Goal: Task Accomplishment & Management: Manage account settings

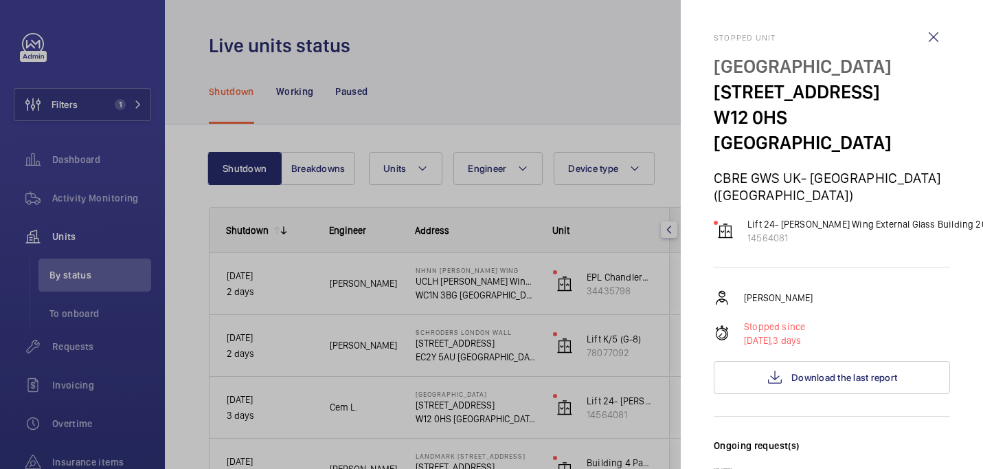
scroll to position [51, 0]
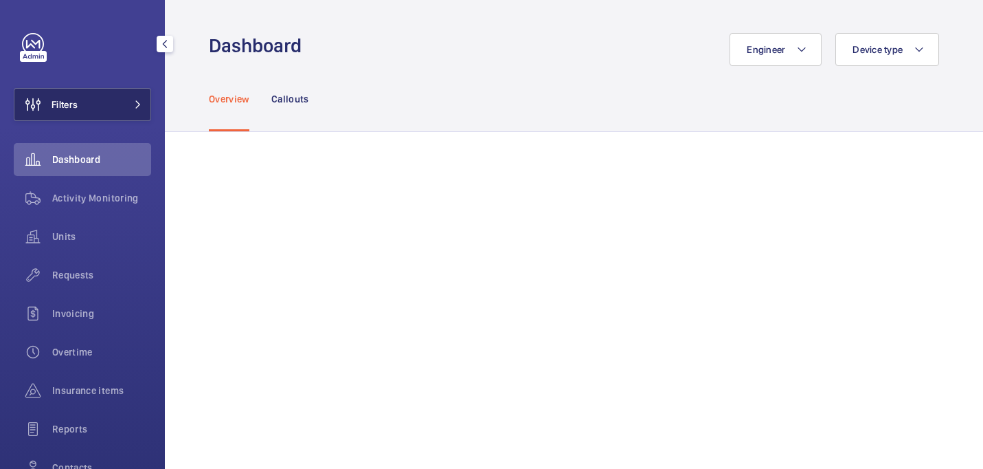
click at [115, 96] on button "Filters" at bounding box center [82, 104] width 137 height 33
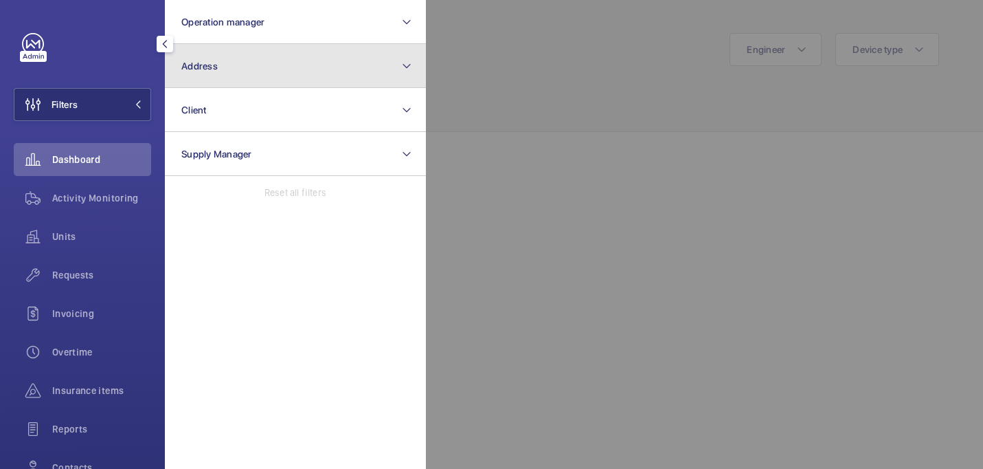
click at [250, 76] on button "Address" at bounding box center [295, 66] width 261 height 44
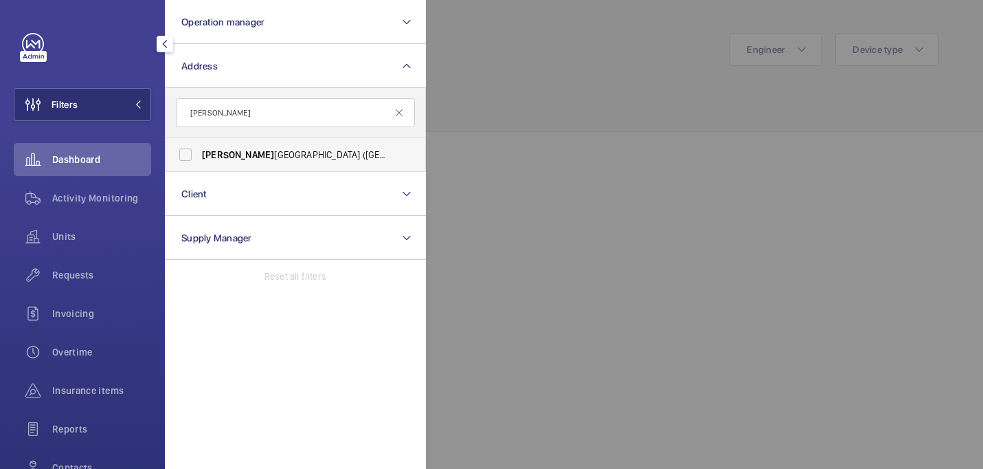
type input "eastman"
click at [347, 146] on label "Eastman Dental Hospital (UCLH) - 47-49 Huntley Street, LONDON WC1E 6DG" at bounding box center [285, 154] width 239 height 33
click at [199, 146] on input "Eastman Dental Hospital (UCLH) - 47-49 Huntley Street, LONDON WC1E 6DG" at bounding box center [185, 154] width 27 height 27
checkbox input "true"
click at [505, 107] on div at bounding box center [917, 234] width 983 height 469
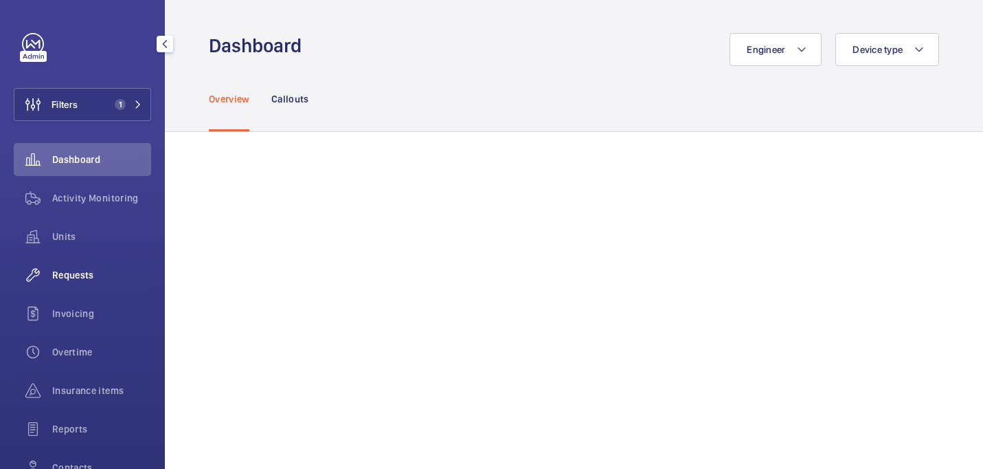
click at [78, 276] on span "Requests" at bounding box center [101, 275] width 99 height 14
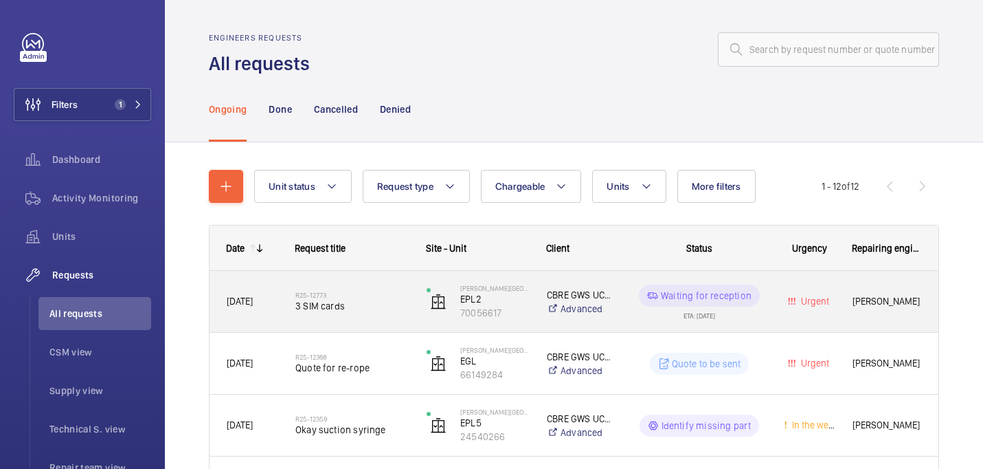
click at [379, 306] on span "3 SIM cards" at bounding box center [351, 306] width 113 height 14
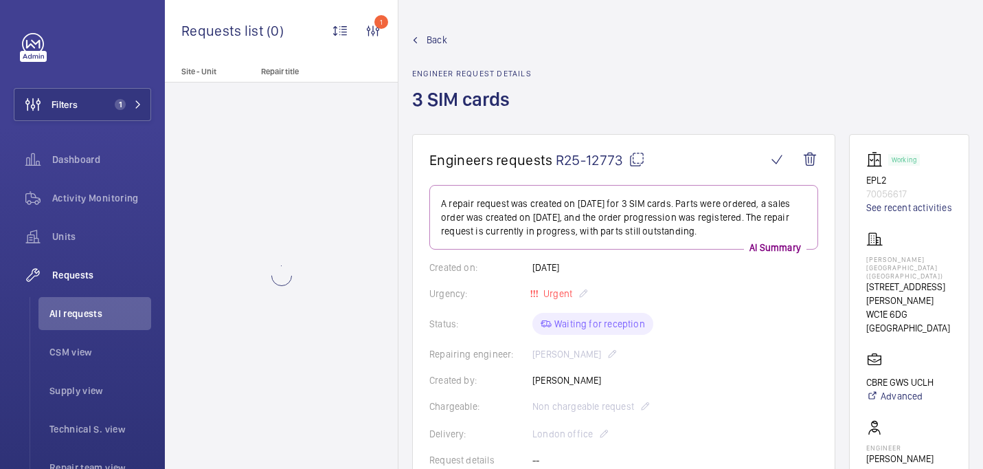
scroll to position [530, 0]
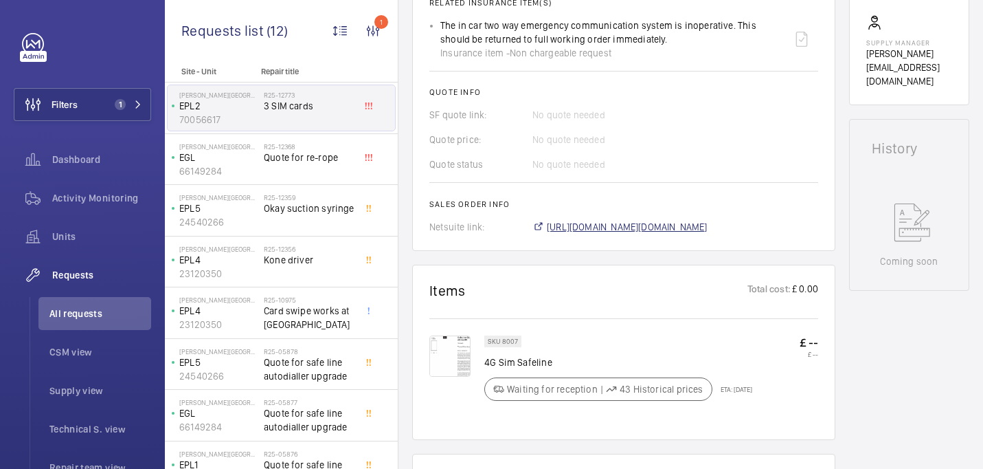
click at [660, 227] on span "https://6461500.app.netsuite.com/app/accounting/transactions/salesord.nl?id=303…" at bounding box center [627, 227] width 161 height 14
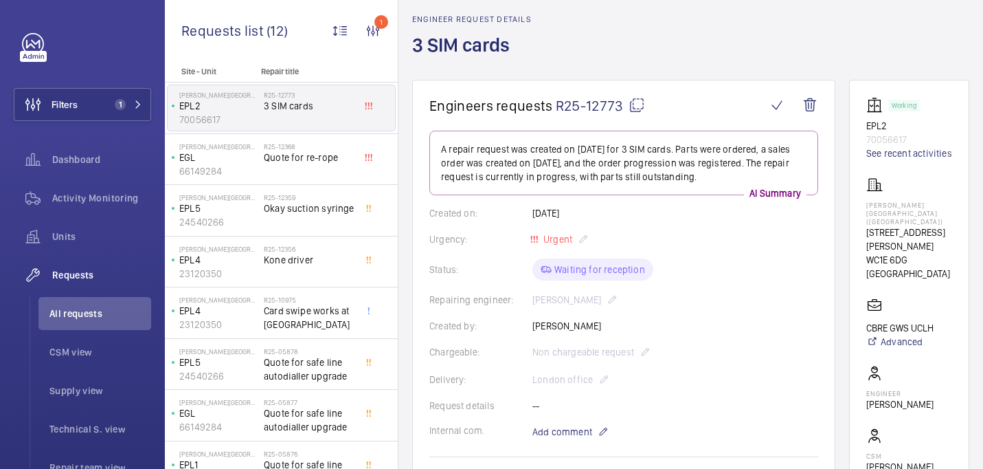
scroll to position [229, 0]
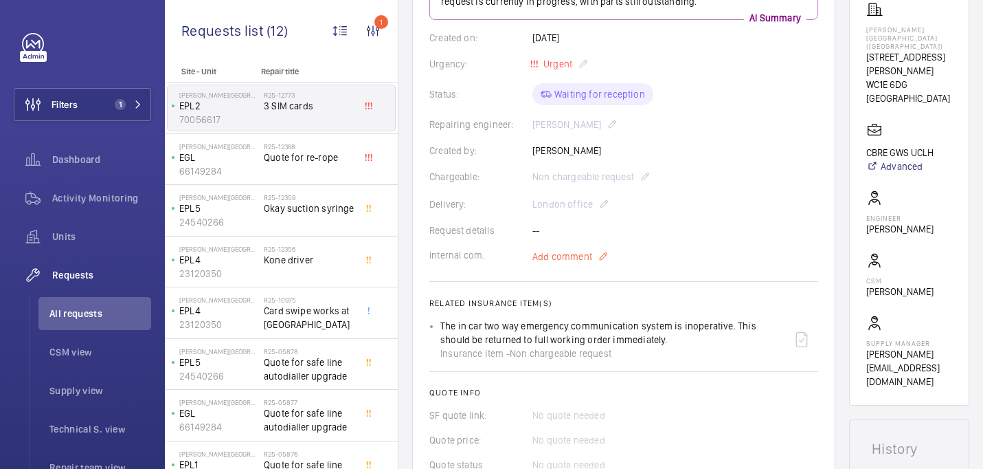
click at [578, 261] on span "Add comment" at bounding box center [563, 256] width 60 height 14
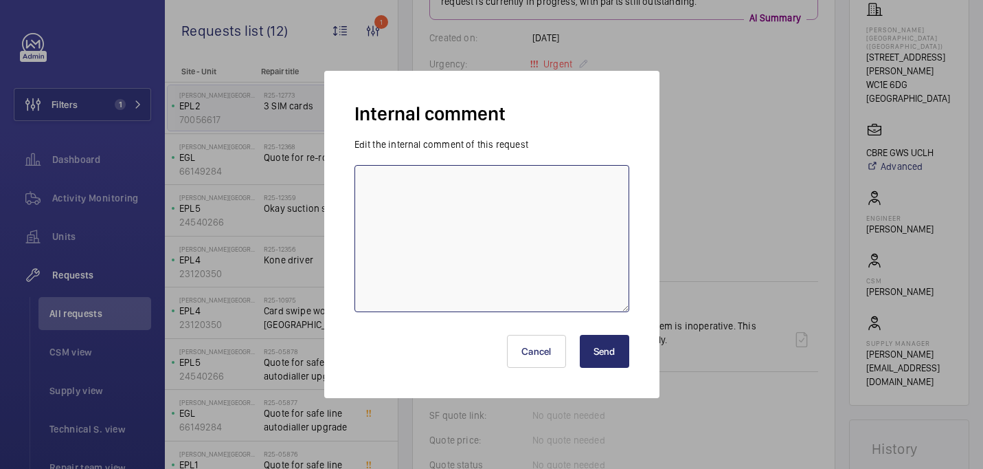
click at [511, 208] on textarea at bounding box center [492, 238] width 275 height 147
click at [442, 183] on textarea "Due in tommorrow/ wednesday - 29/09 india" at bounding box center [492, 238] width 275 height 147
click at [446, 183] on textarea "Due in tomorrow/ wednesday - 29/09 india" at bounding box center [492, 238] width 275 height 147
click at [541, 222] on textarea "Due in tomorrow/ Wednesday - 29/09 india" at bounding box center [492, 238] width 275 height 147
type textarea "Due in tomorrow/ Wednesday - 29/09 india"
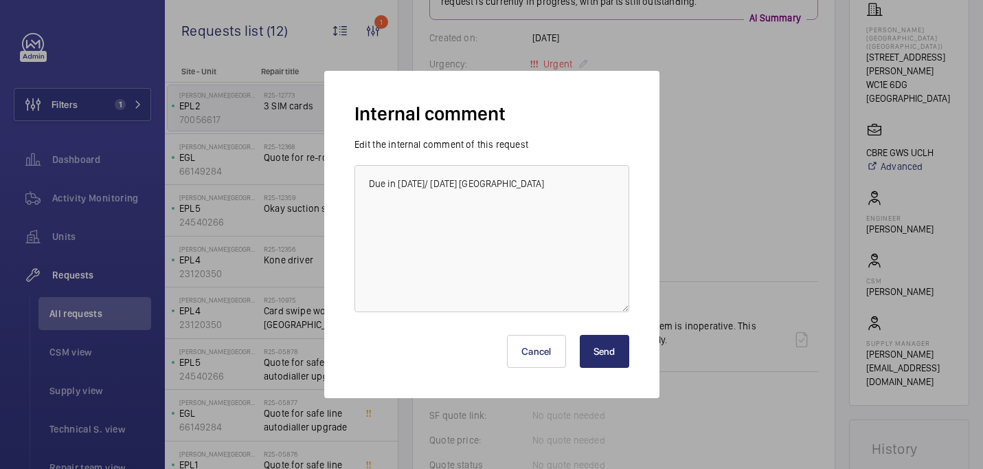
click at [601, 342] on button "Send" at bounding box center [604, 351] width 49 height 33
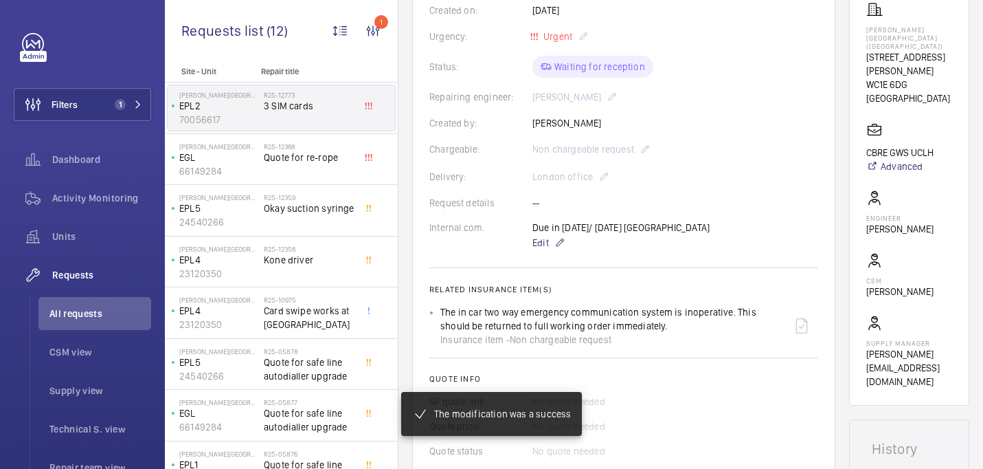
scroll to position [243, 0]
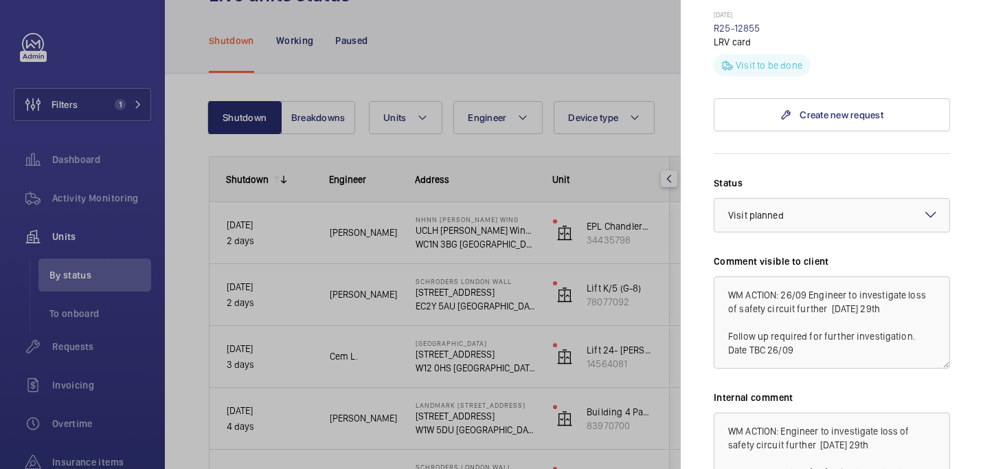
scroll to position [632, 0]
drag, startPoint x: 780, startPoint y: 322, endPoint x: 718, endPoint y: 311, distance: 62.9
click at [718, 311] on textarea "WM ACTION: 26/09 Engineer to investigate loss of safety circuit further on Mond…" at bounding box center [832, 322] width 236 height 92
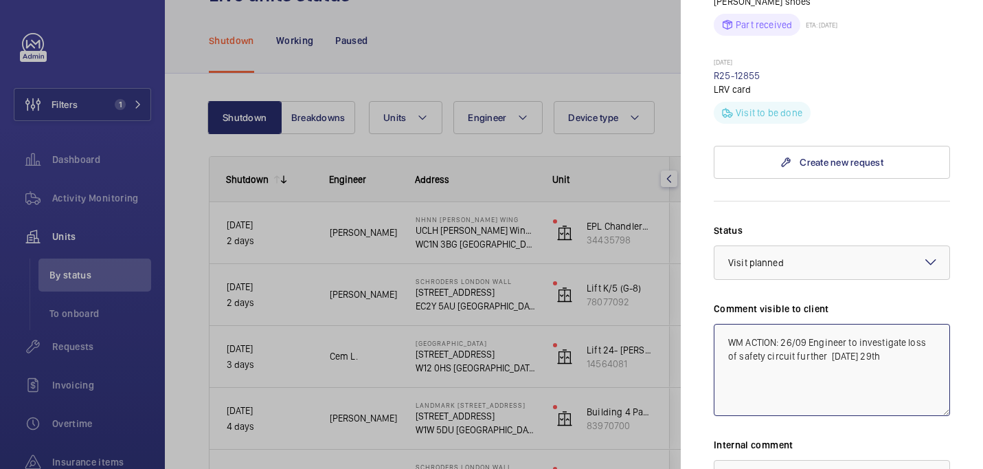
scroll to position [774, 0]
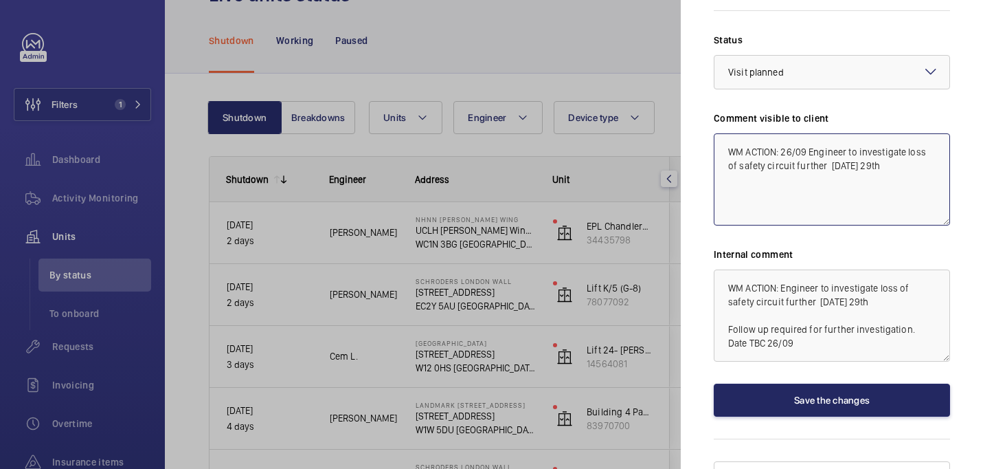
type textarea "WM ACTION: 26/09 Engineer to investigate loss of safety circuit further [DATE] …"
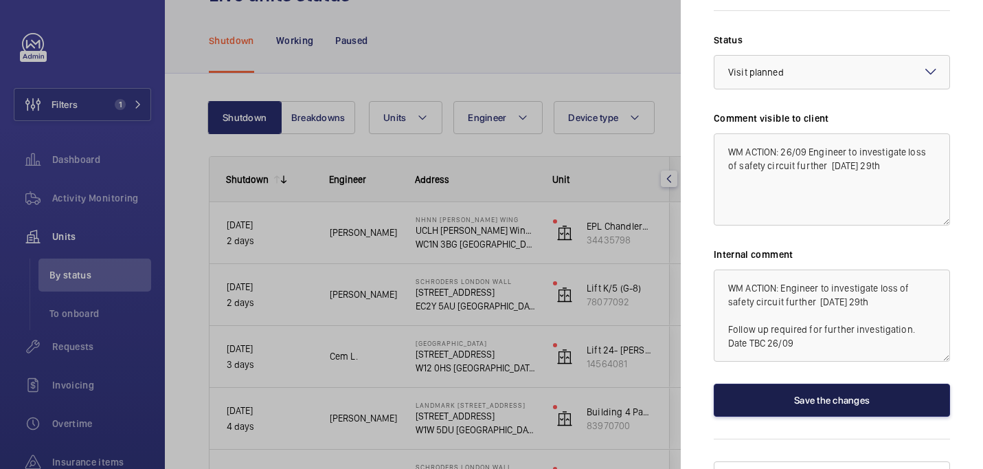
click at [840, 383] on button "Save the changes" at bounding box center [832, 399] width 236 height 33
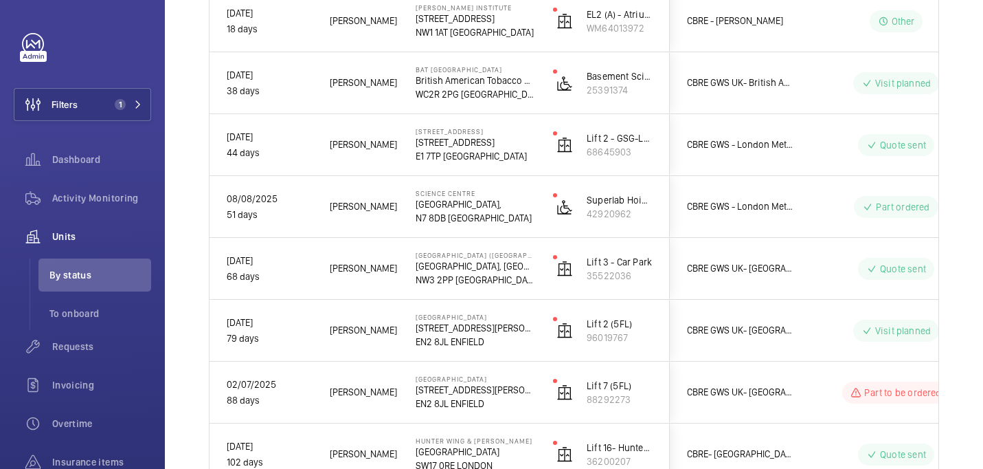
scroll to position [1211, 0]
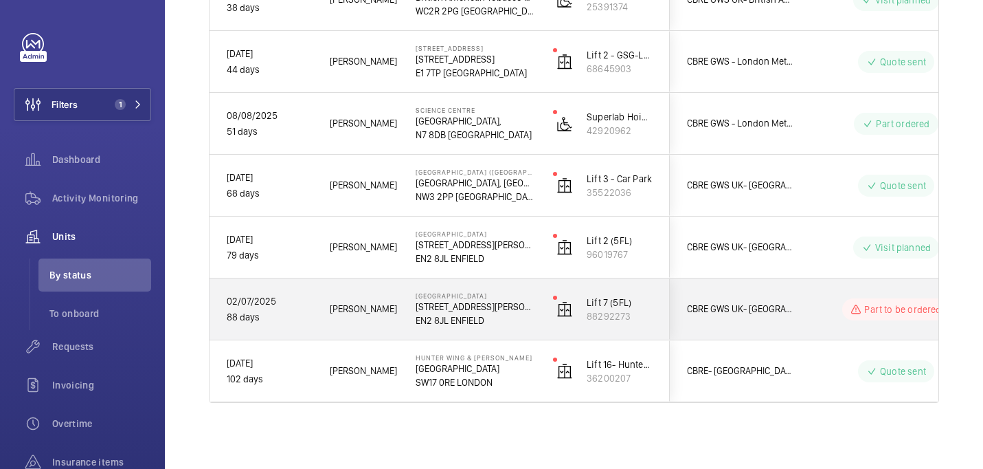
click at [817, 313] on wm-front-pills-cell "Part to be ordered" at bounding box center [896, 309] width 171 height 22
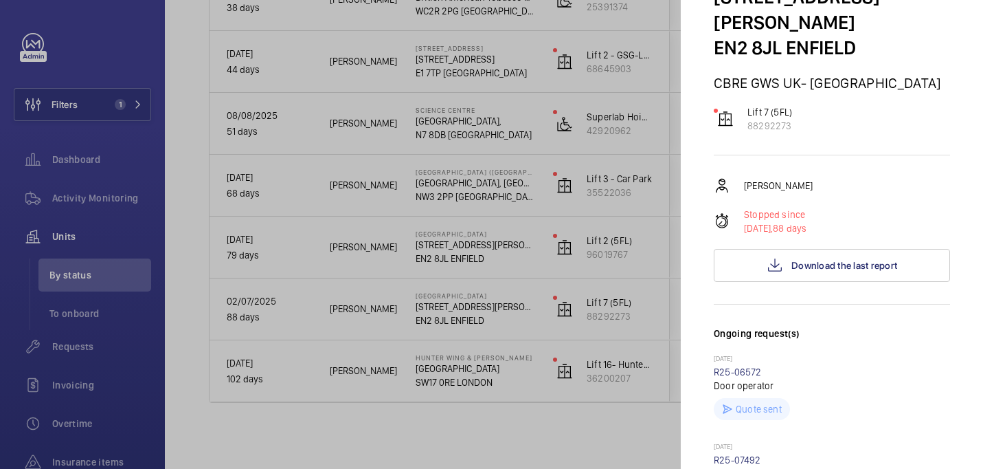
scroll to position [0, 0]
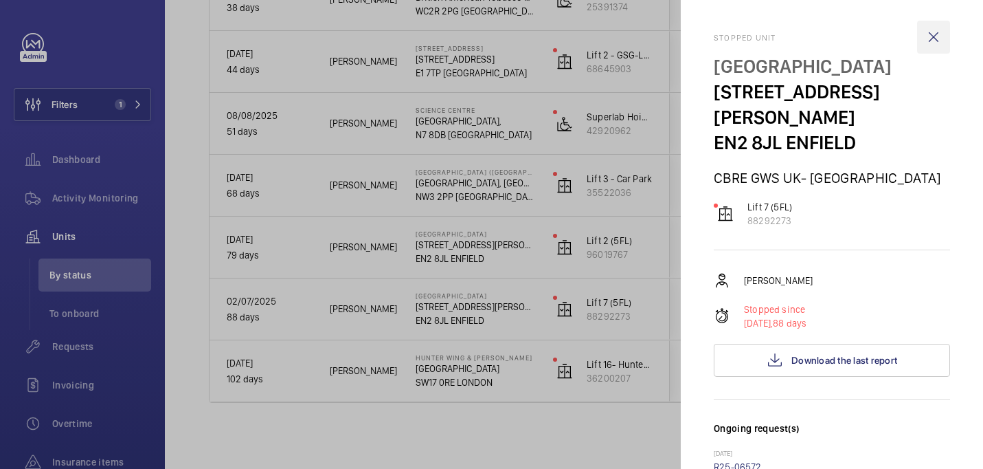
click at [930, 39] on wm-front-icon-button at bounding box center [933, 37] width 33 height 33
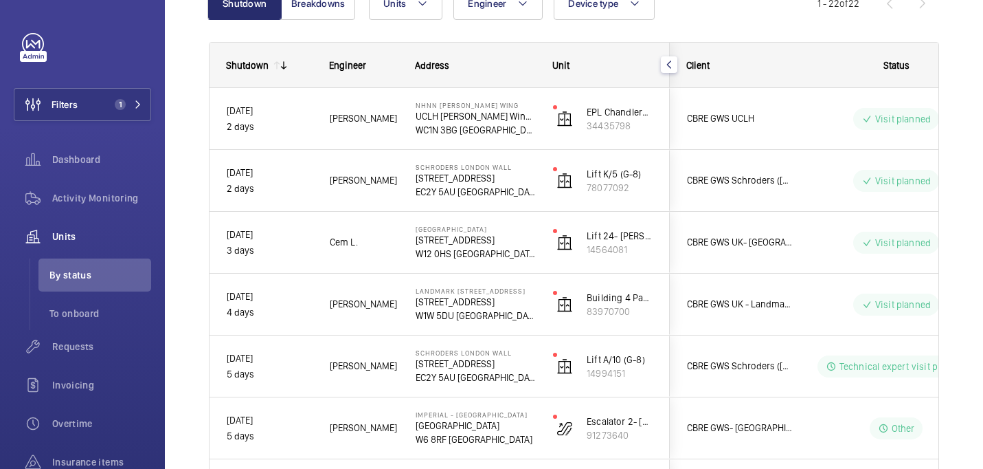
scroll to position [92, 0]
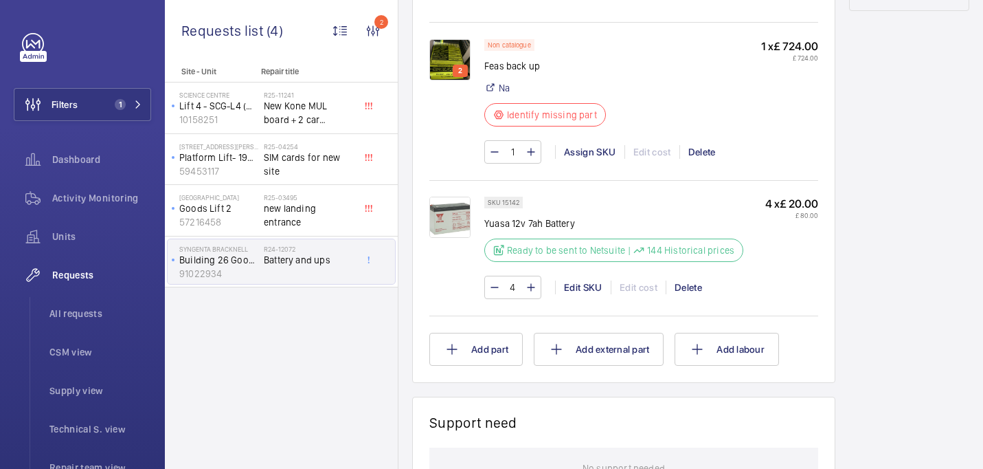
scroll to position [836, 0]
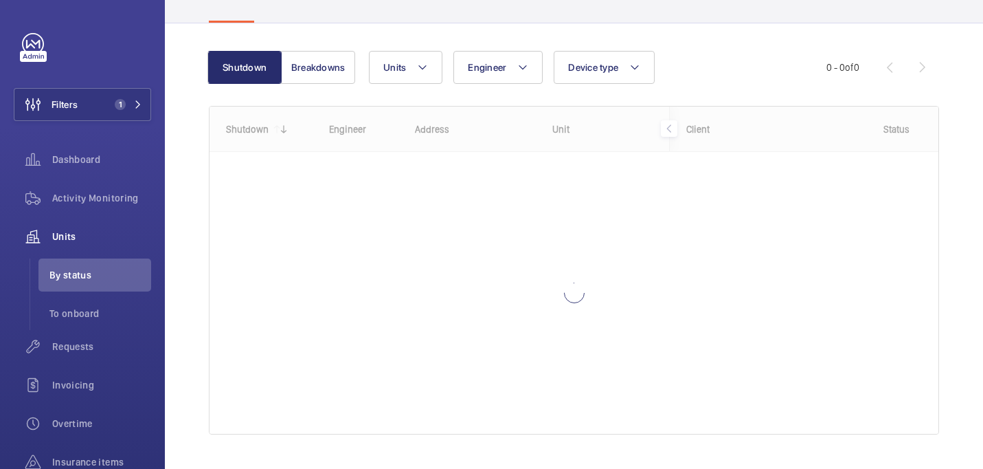
scroll to position [133, 0]
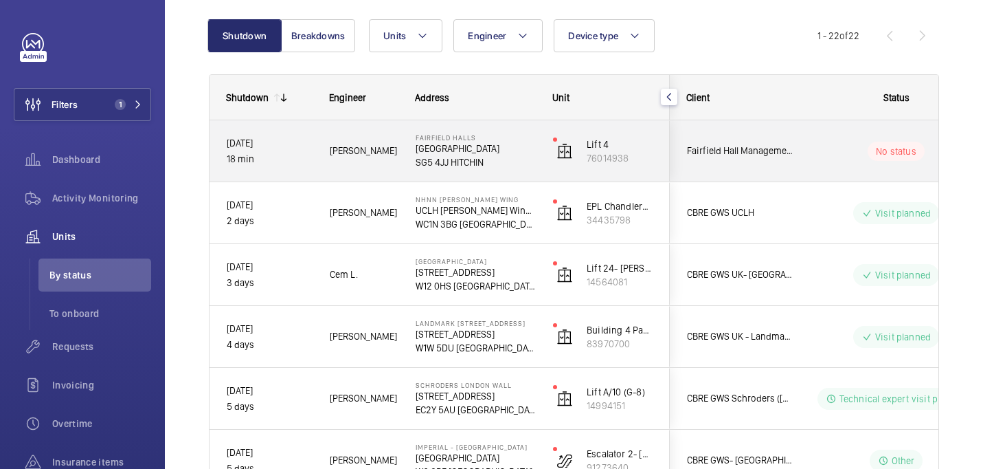
click at [380, 164] on div "[PERSON_NAME]" at bounding box center [355, 150] width 85 height 43
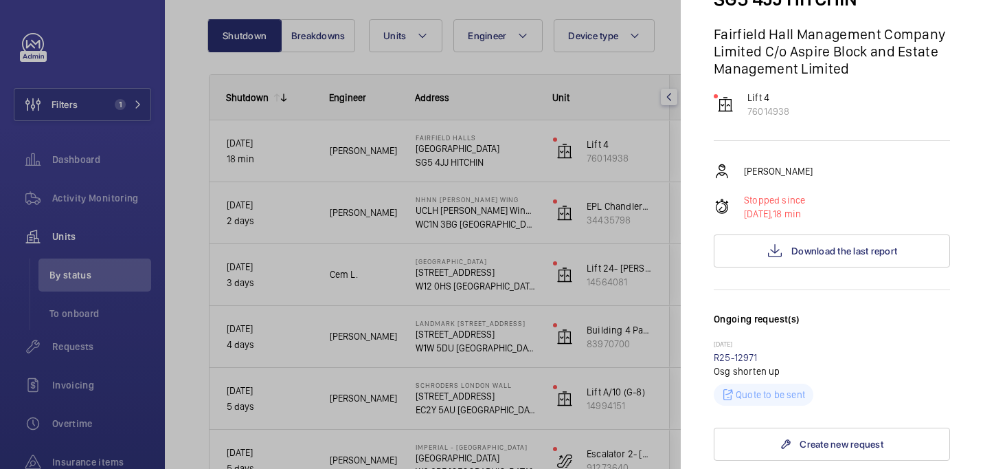
scroll to position [184, 0]
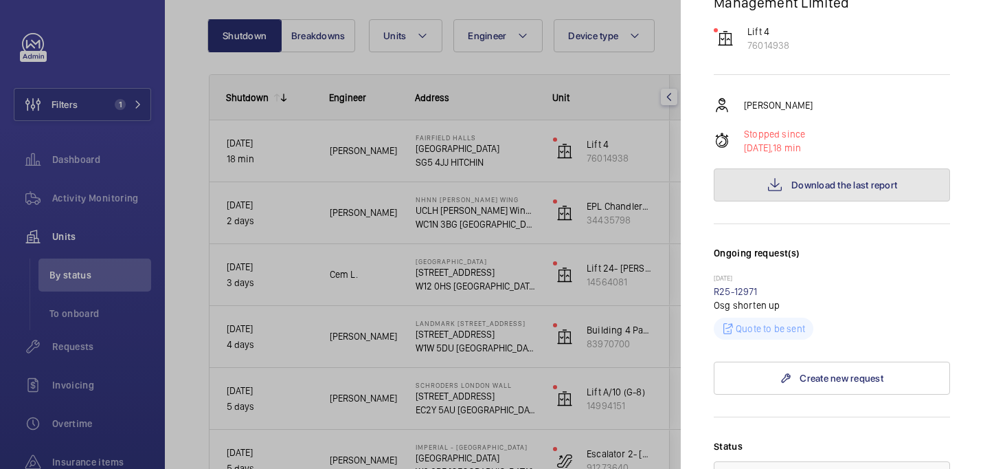
click at [838, 188] on span "Download the last report" at bounding box center [845, 184] width 106 height 11
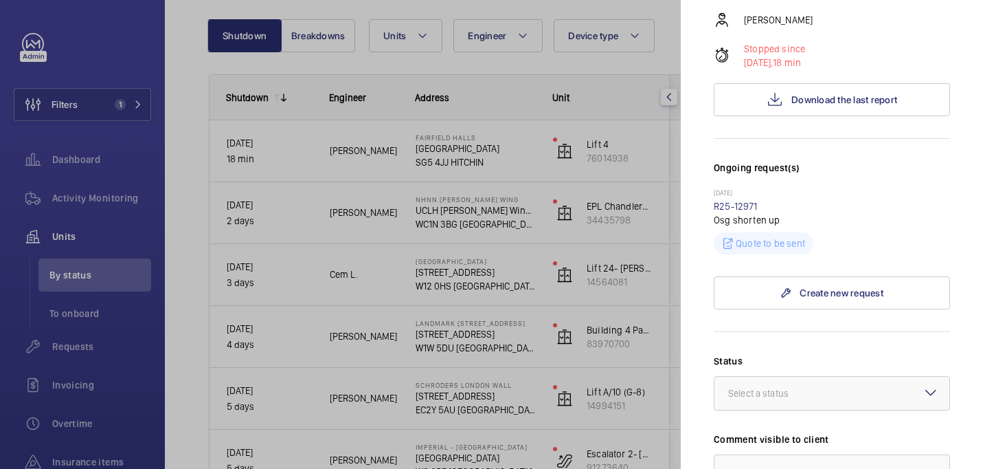
scroll to position [270, 0]
click at [723, 204] on link "R25-12971" at bounding box center [736, 205] width 44 height 11
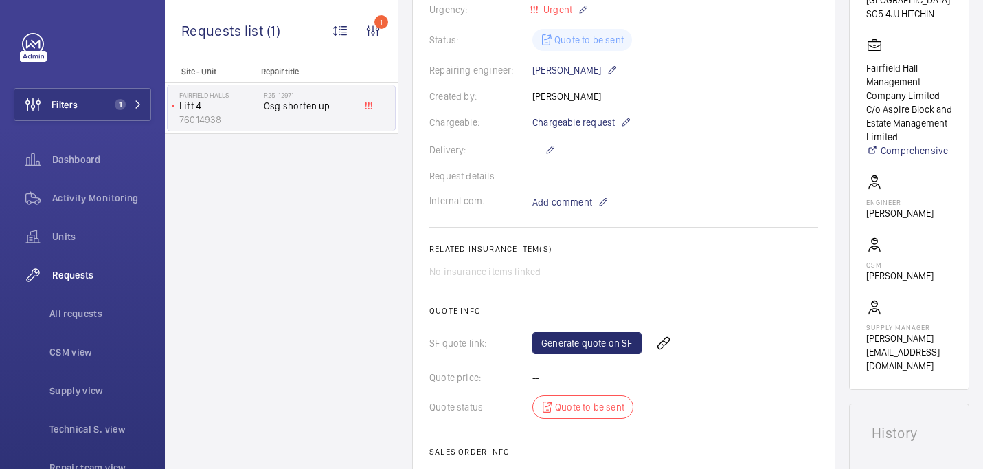
scroll to position [732, 0]
